Goal: Navigation & Orientation: Find specific page/section

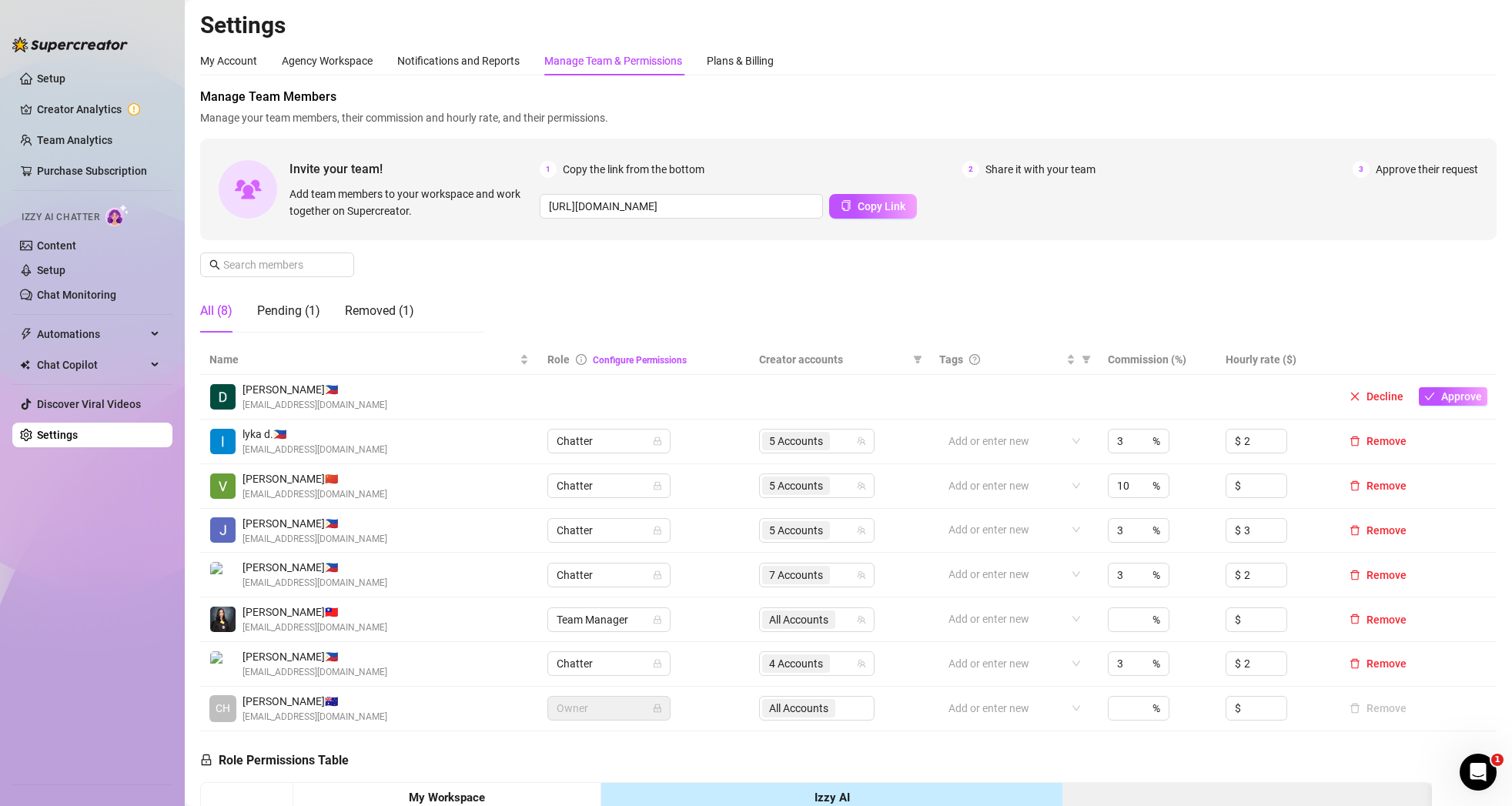
scroll to position [33, 0]
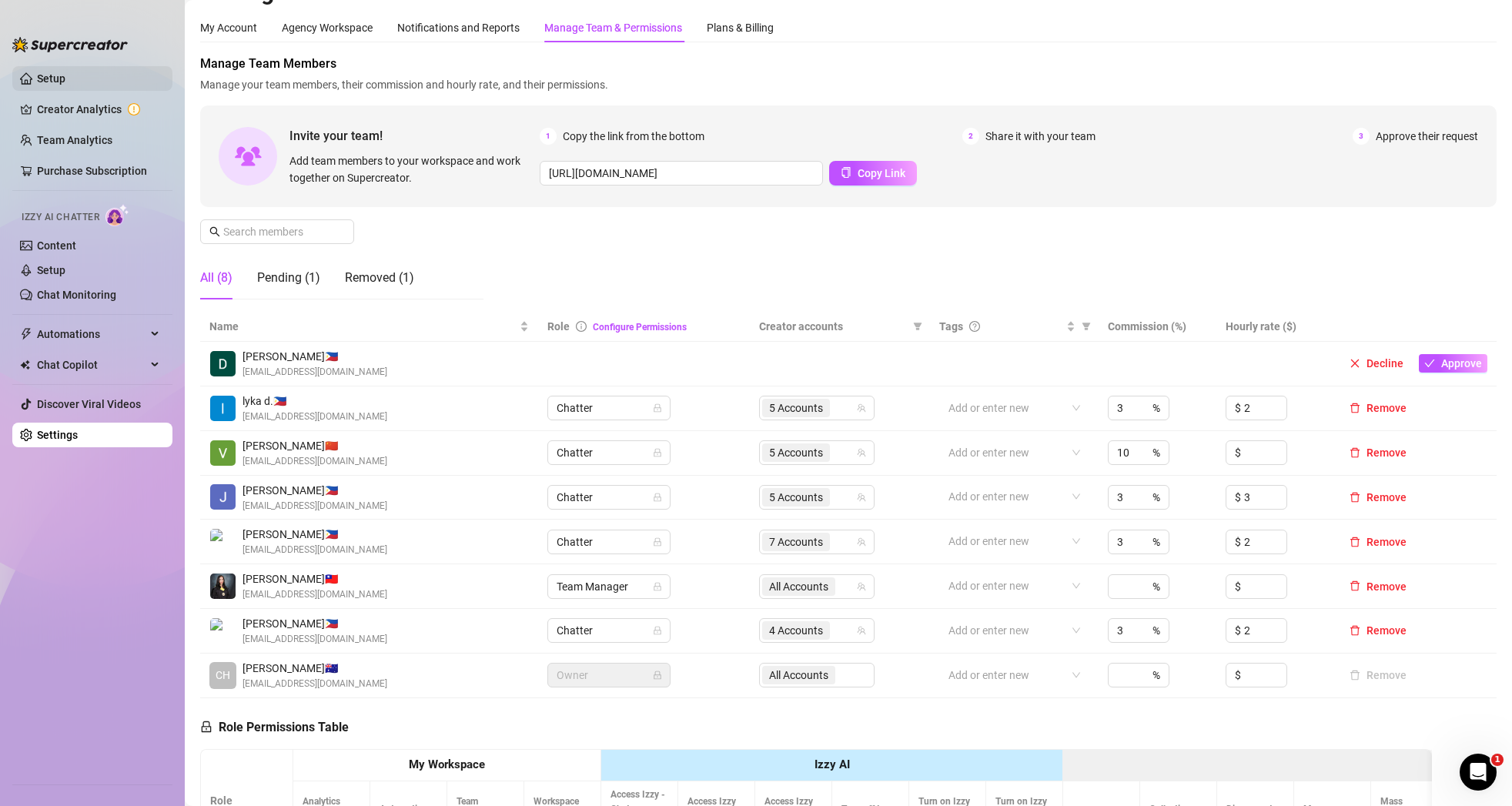
click at [57, 85] on link "Setup" at bounding box center [51, 79] width 29 height 12
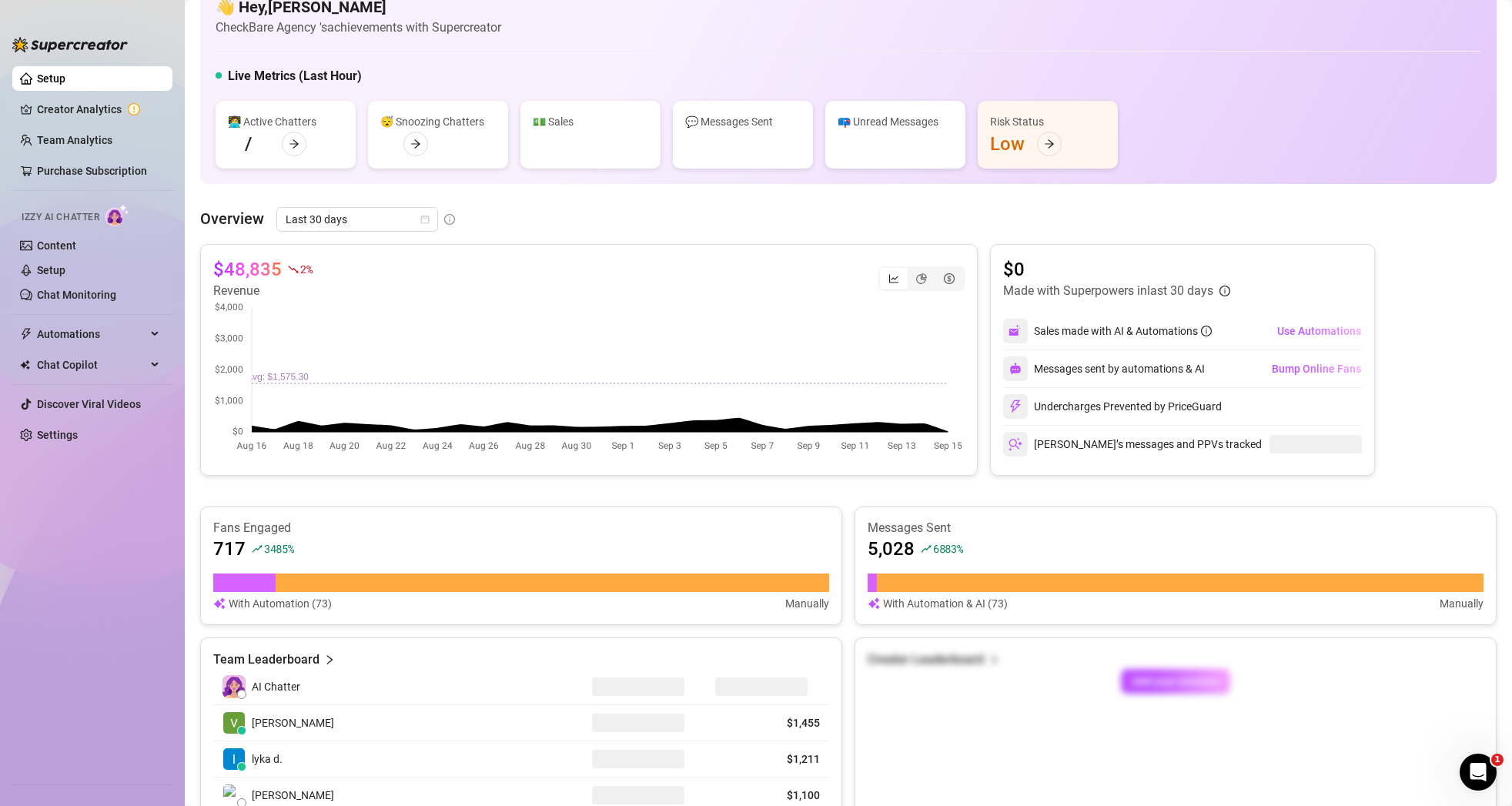
click at [62, 80] on link "Setup" at bounding box center [51, 79] width 29 height 12
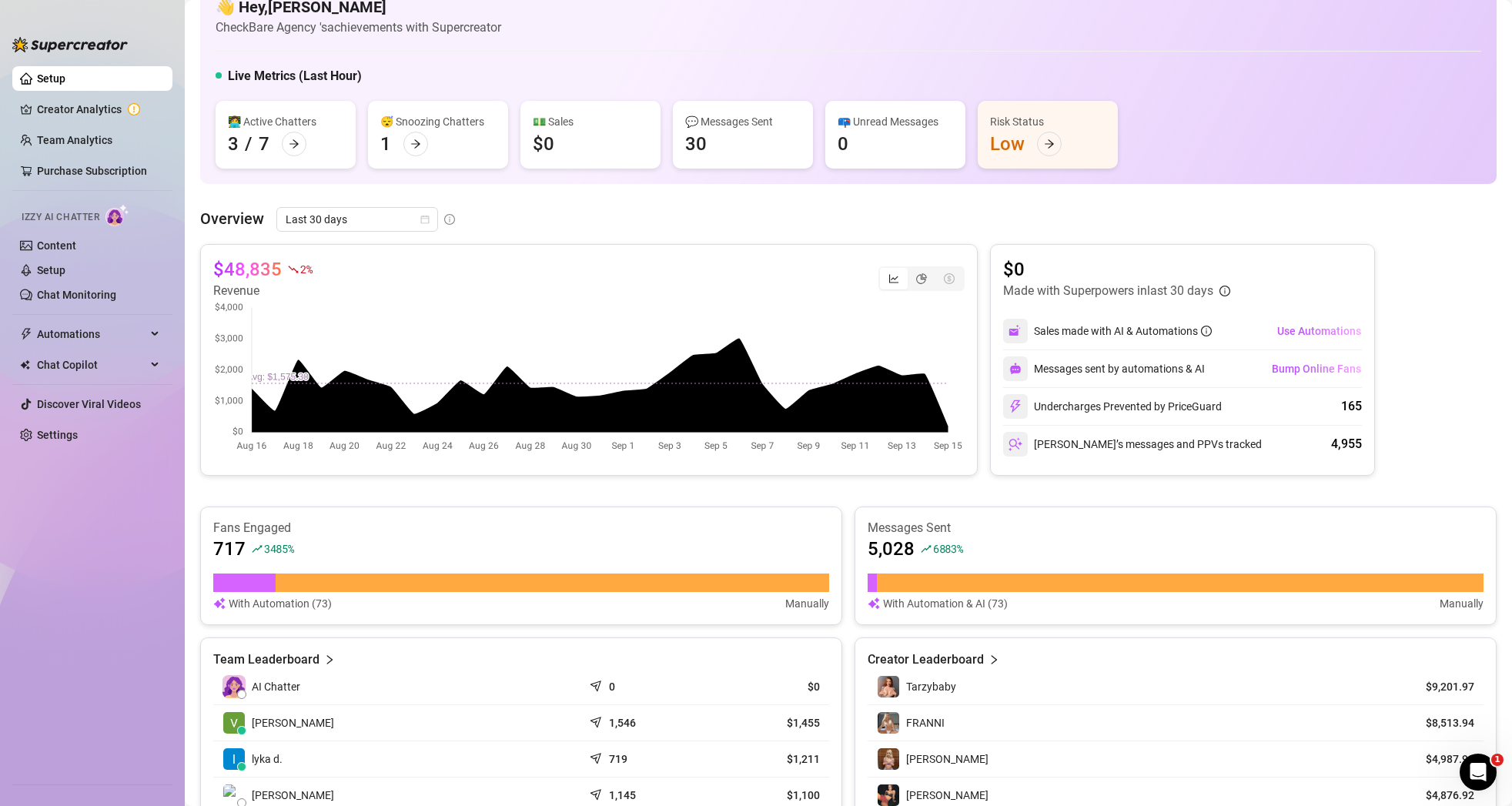
click at [437, 222] on div "Last 30 days" at bounding box center [365, 220] width 178 height 25
click at [414, 221] on span "Last 30 days" at bounding box center [358, 220] width 143 height 23
click at [400, 254] on div "Last 24 hours" at bounding box center [357, 250] width 137 height 17
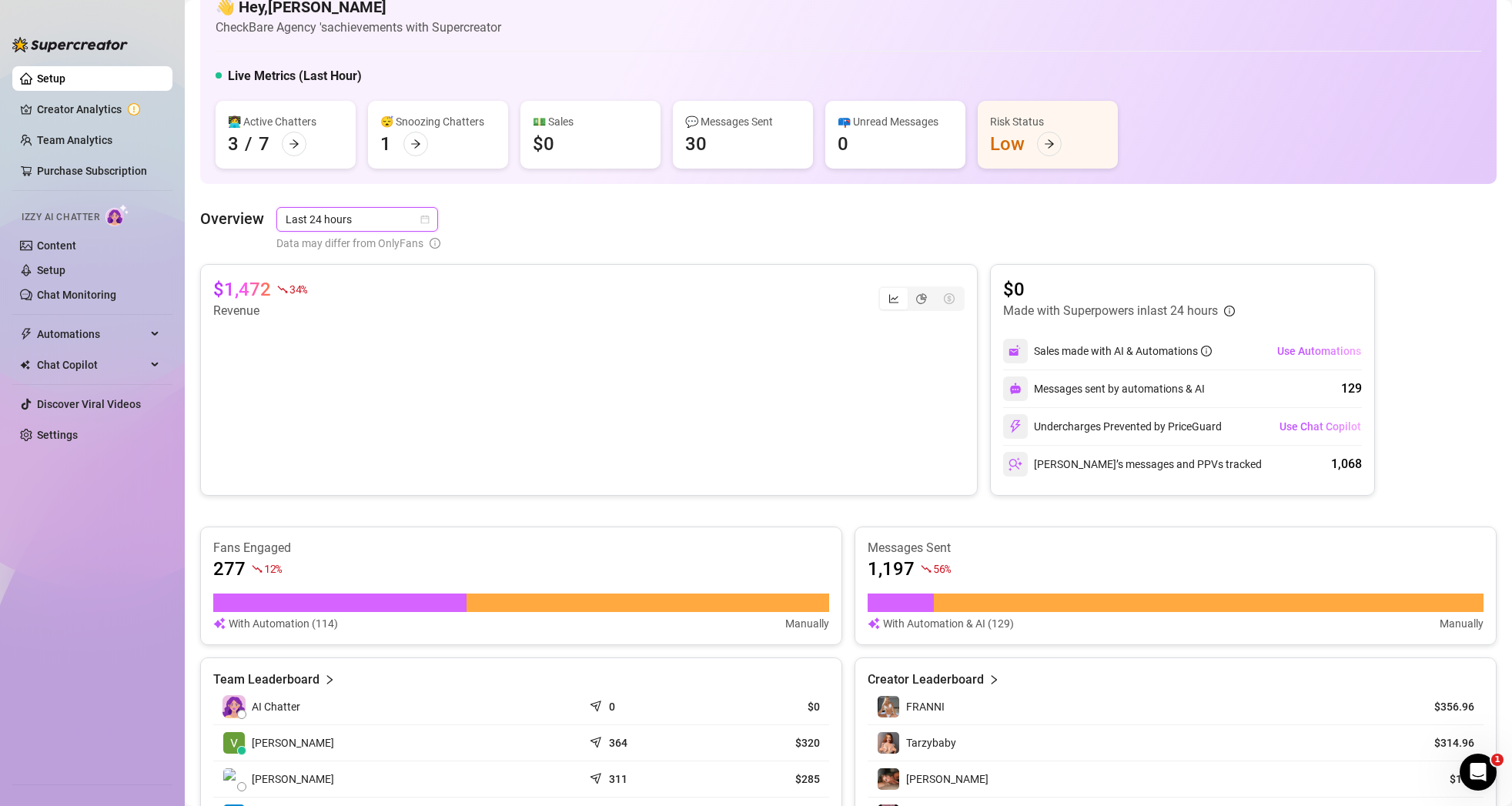
click at [295, 607] on div at bounding box center [340, 603] width 253 height 19
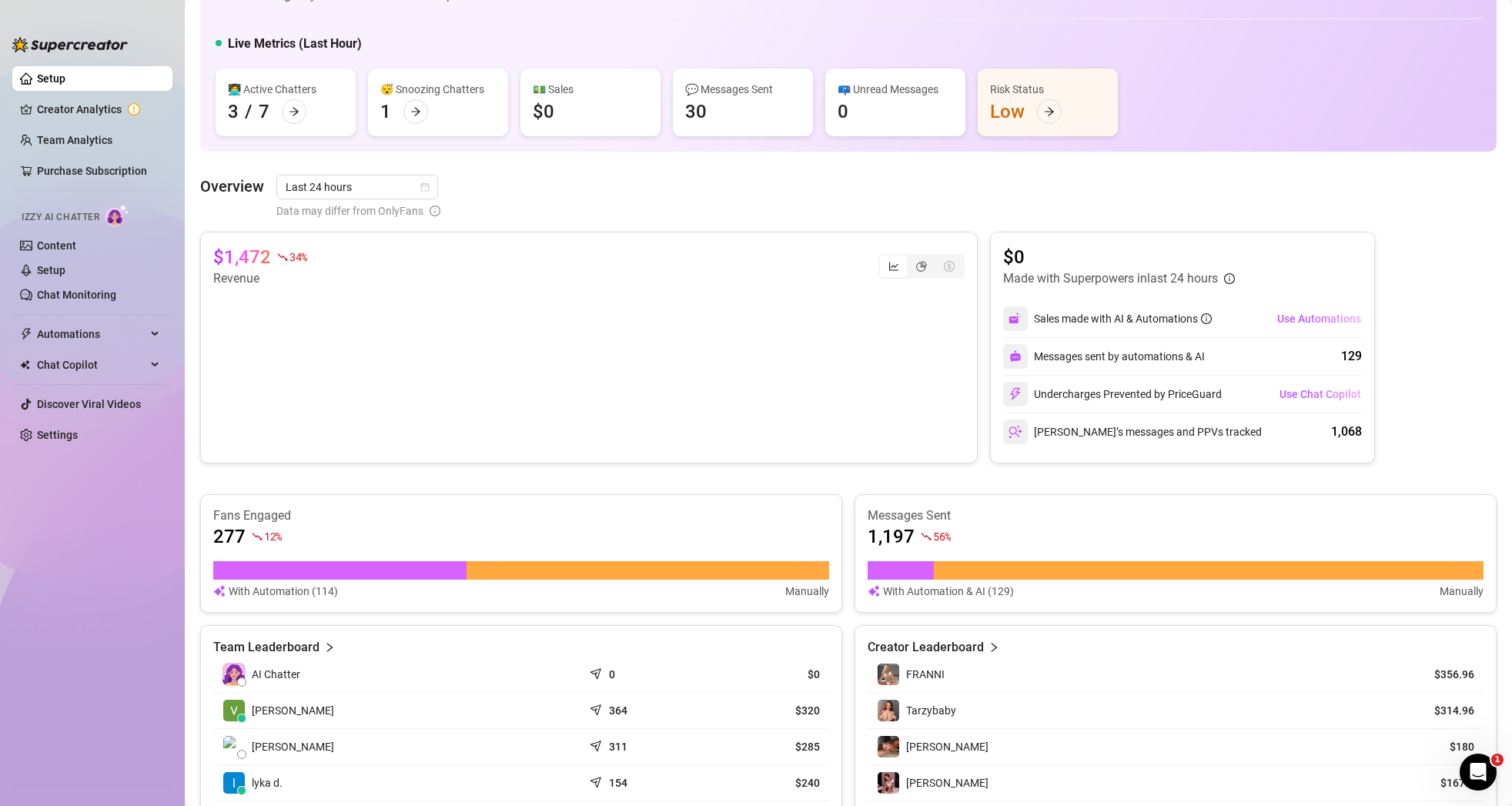
scroll to position [401, 0]
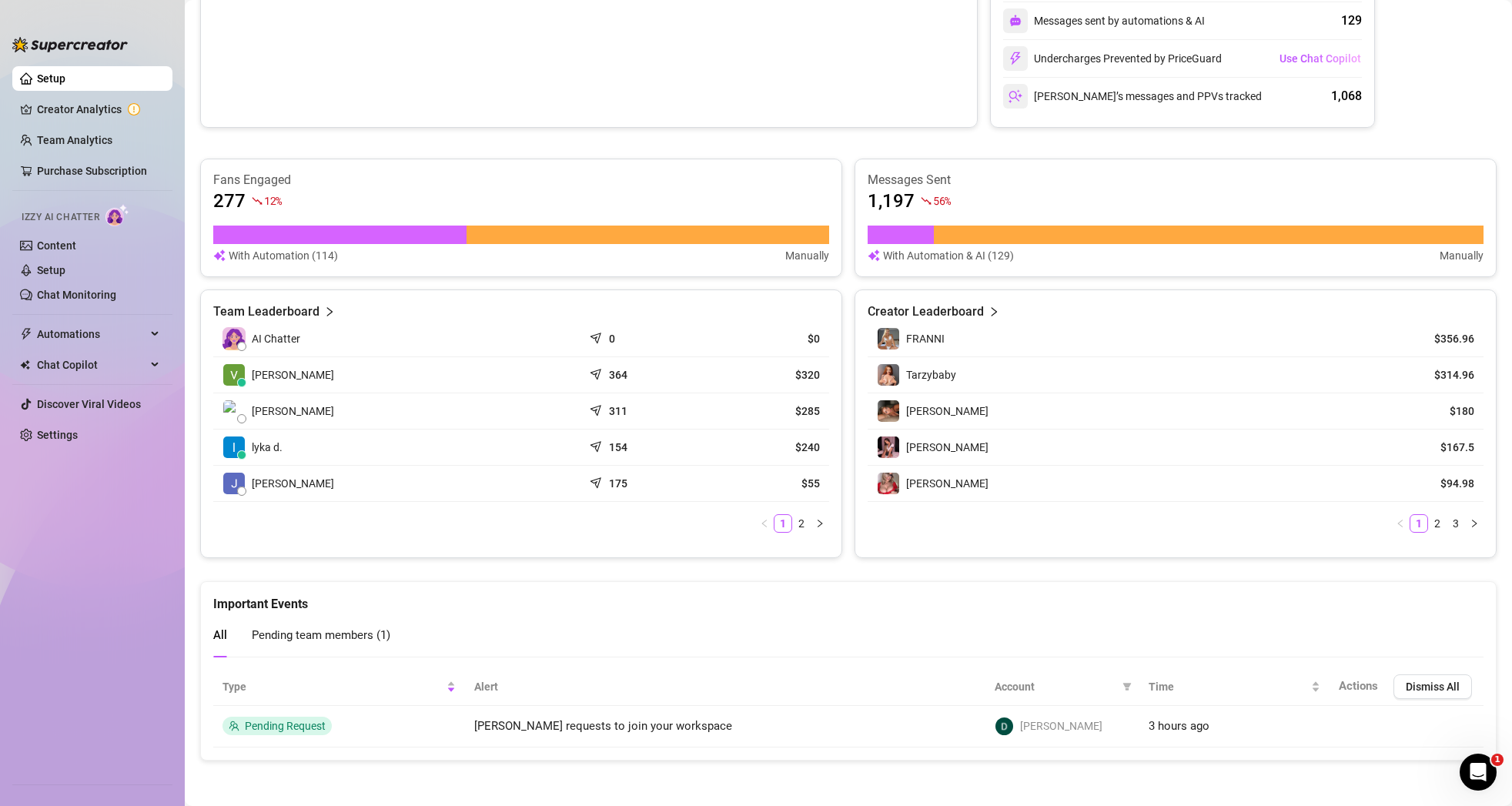
click at [982, 319] on div "Creator Leaderboard" at bounding box center [1175, 311] width 615 height 19
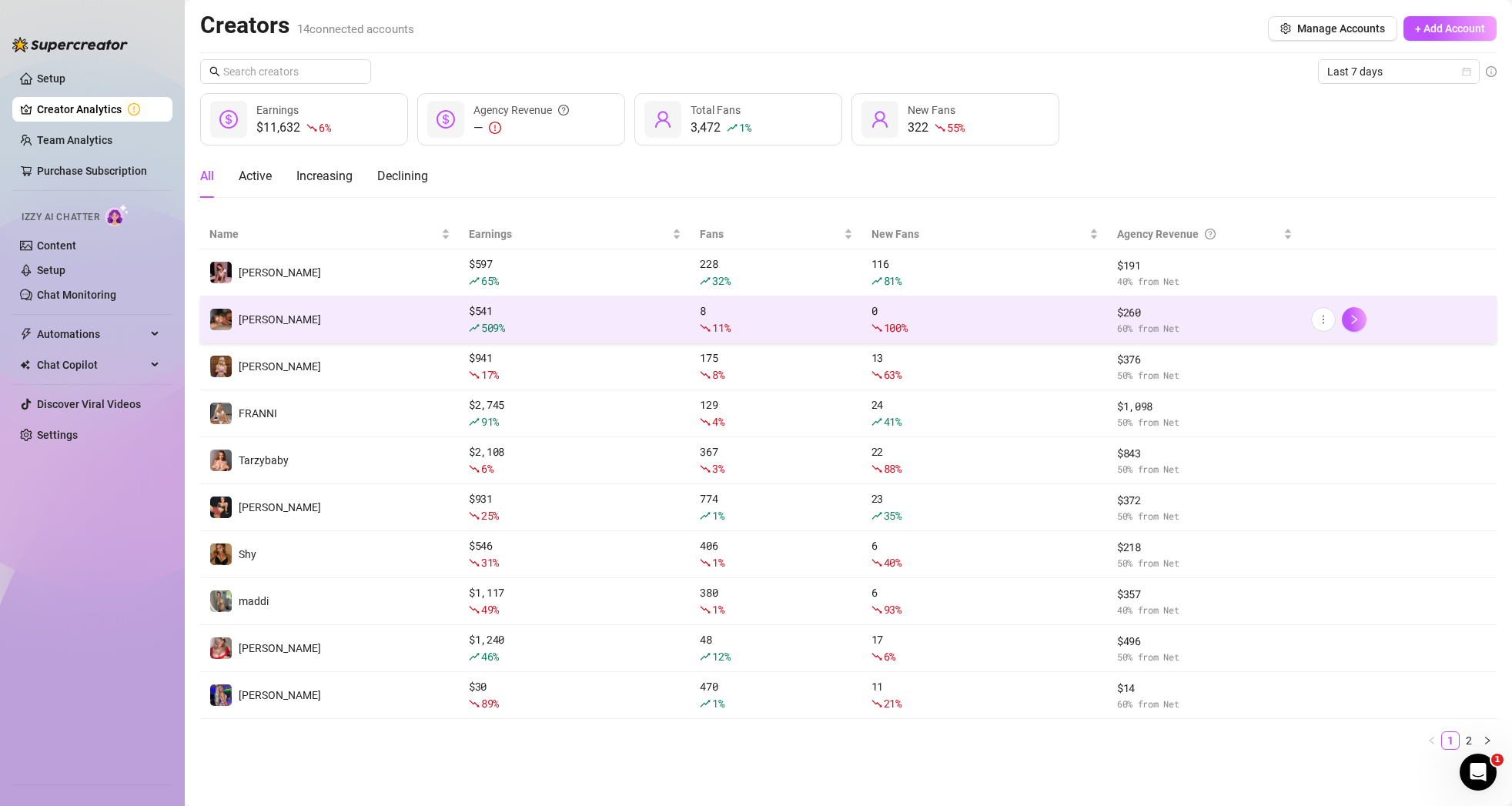
scroll to position [2, 0]
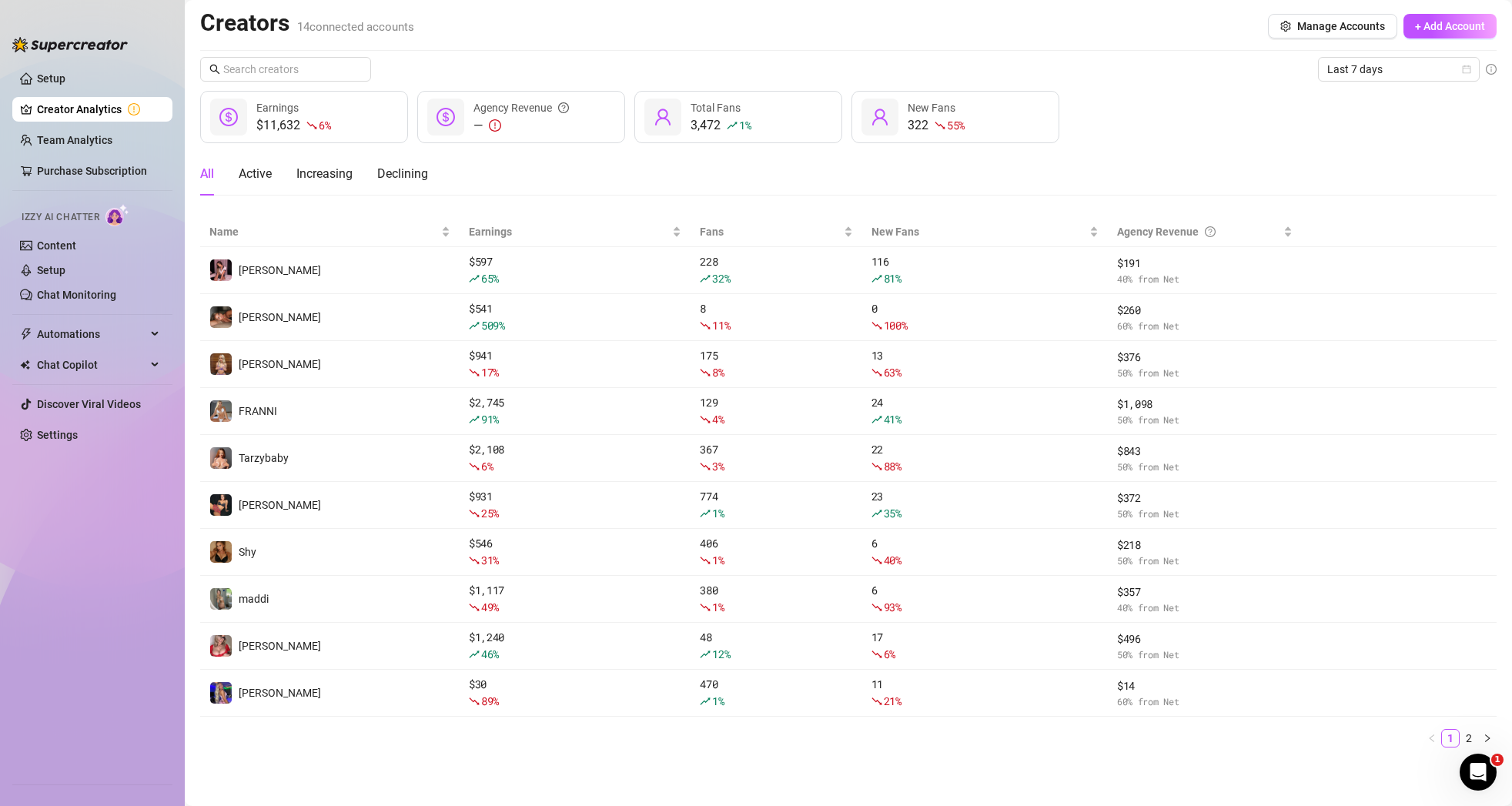
click at [83, 65] on ul "Setup Creator Analytics Team Analytics Purchase Subscription Izzy AI Chatter Co…" at bounding box center [93, 418] width 160 height 717
click at [65, 75] on link "Setup" at bounding box center [51, 79] width 29 height 12
